Goal: Navigation & Orientation: Find specific page/section

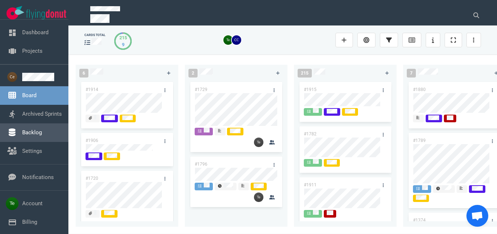
click at [37, 131] on link "Backlog" at bounding box center [32, 132] width 20 height 7
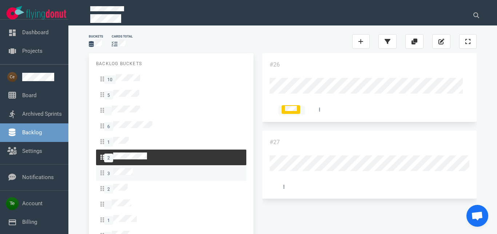
click at [145, 168] on div "3" at bounding box center [170, 173] width 141 height 10
